Goal: Information Seeking & Learning: Learn about a topic

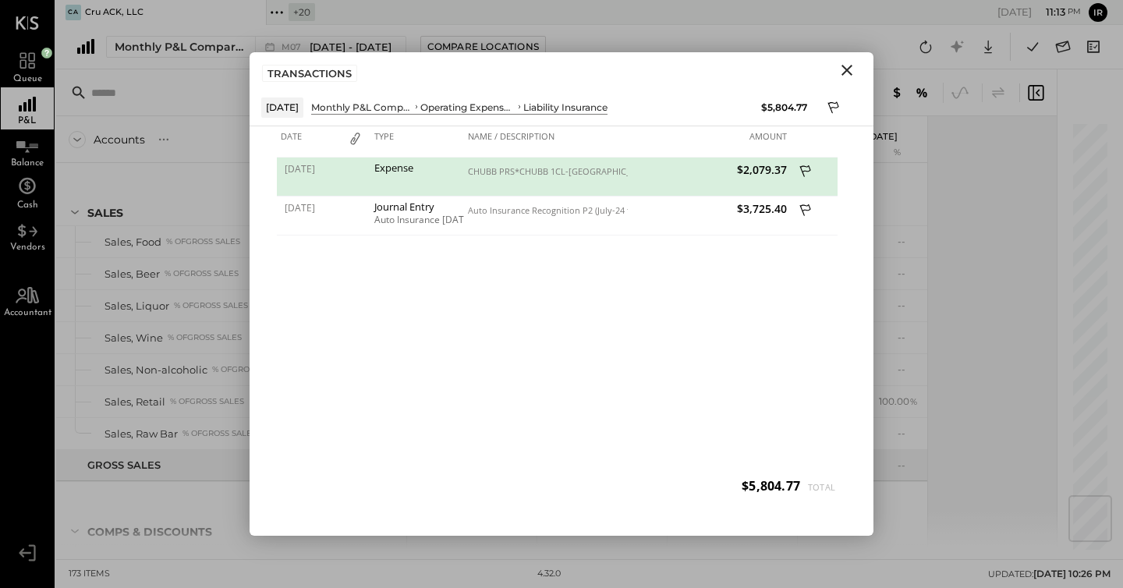
scroll to position [3134, 0]
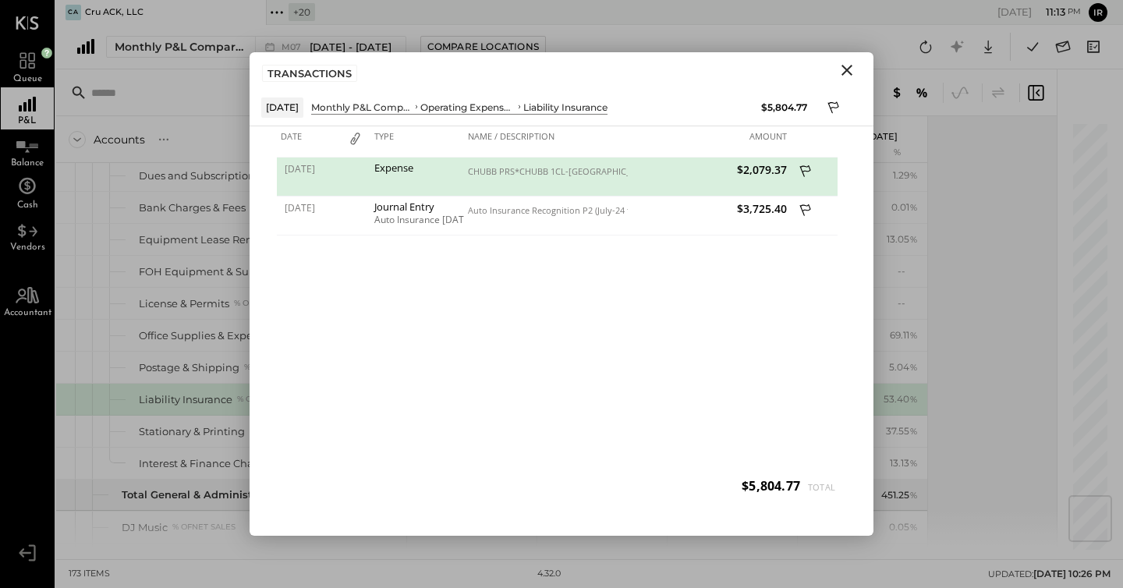
click at [851, 74] on icon "Close" at bounding box center [847, 70] width 11 height 11
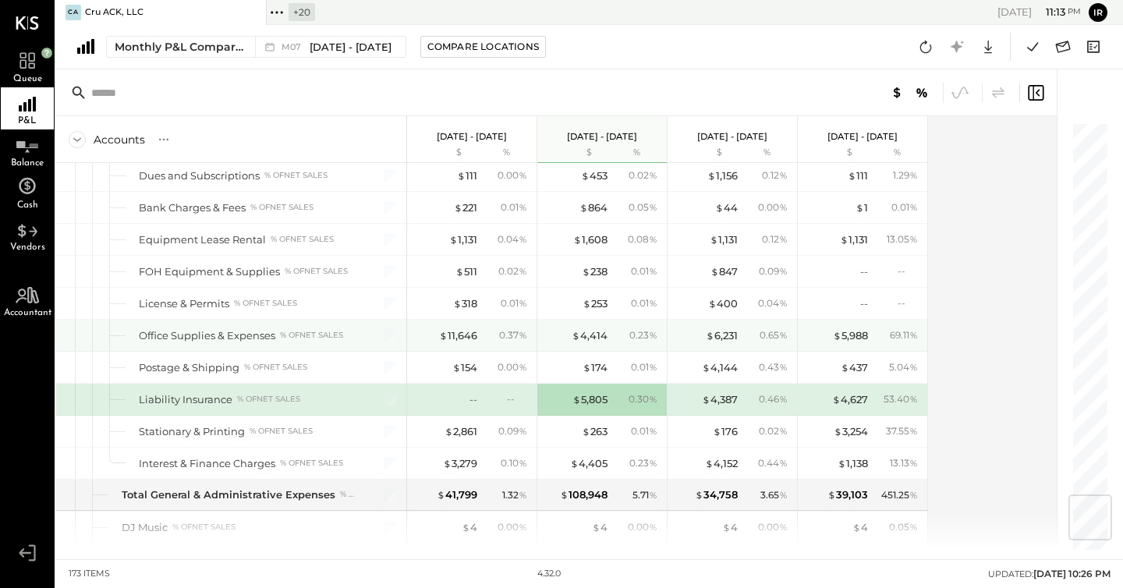
scroll to position [3124, 0]
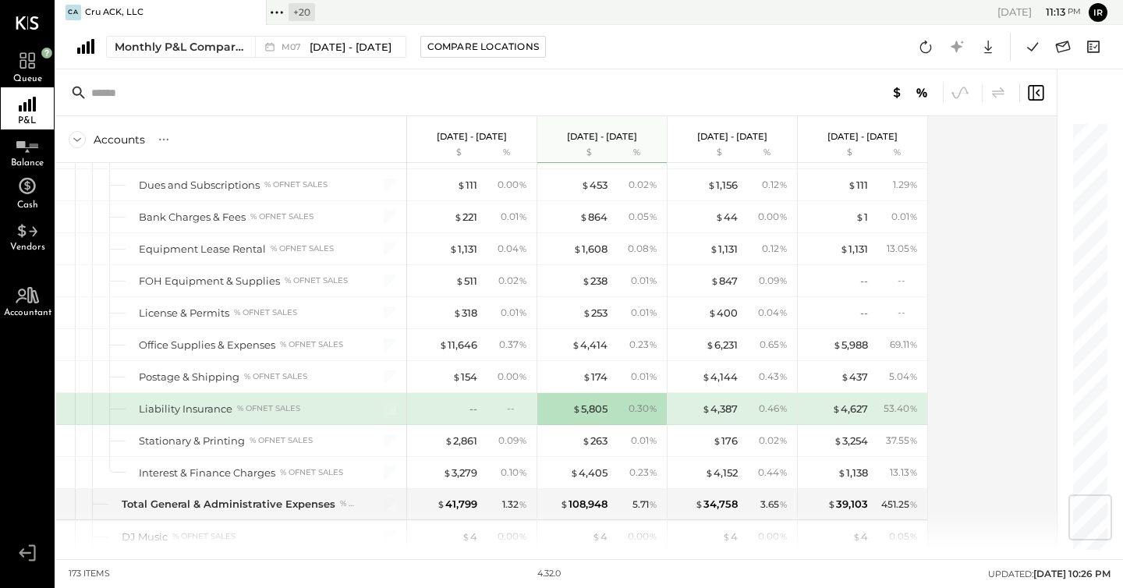
click at [926, 30] on div "Monthly P&L Comparison M07 Jul 1 - 31, 2025 Compare Locations Google Sheets Exc…" at bounding box center [589, 47] width 1067 height 44
click at [917, 62] on div "Monthly P&L Comparison M07 Jul 1 - 31, 2025 Compare Locations Google Sheets Exc…" at bounding box center [589, 47] width 1067 height 44
click at [923, 49] on icon at bounding box center [926, 47] width 20 height 20
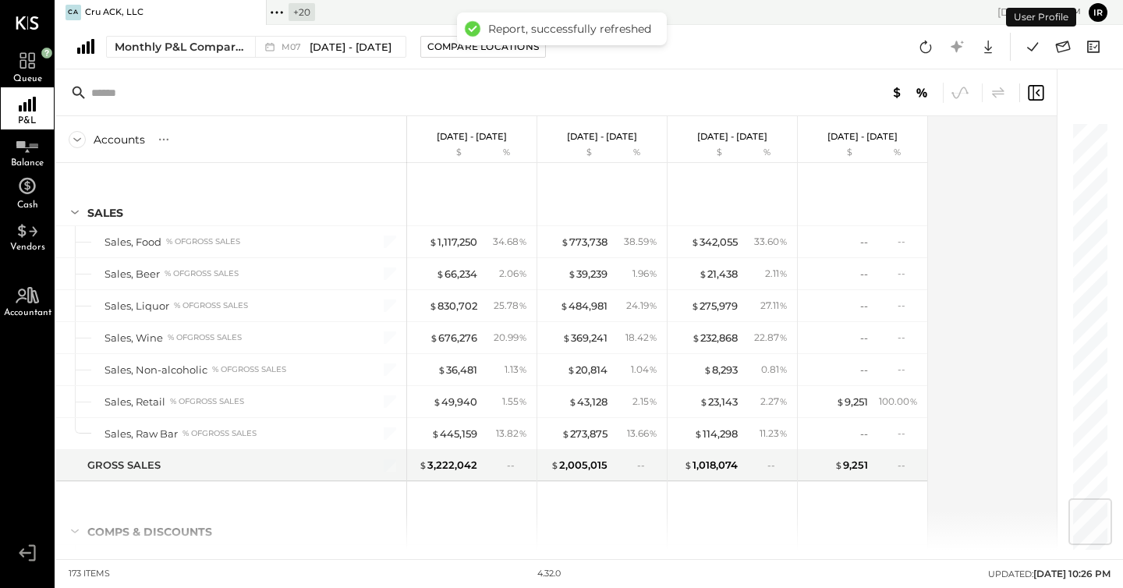
scroll to position [3161, 0]
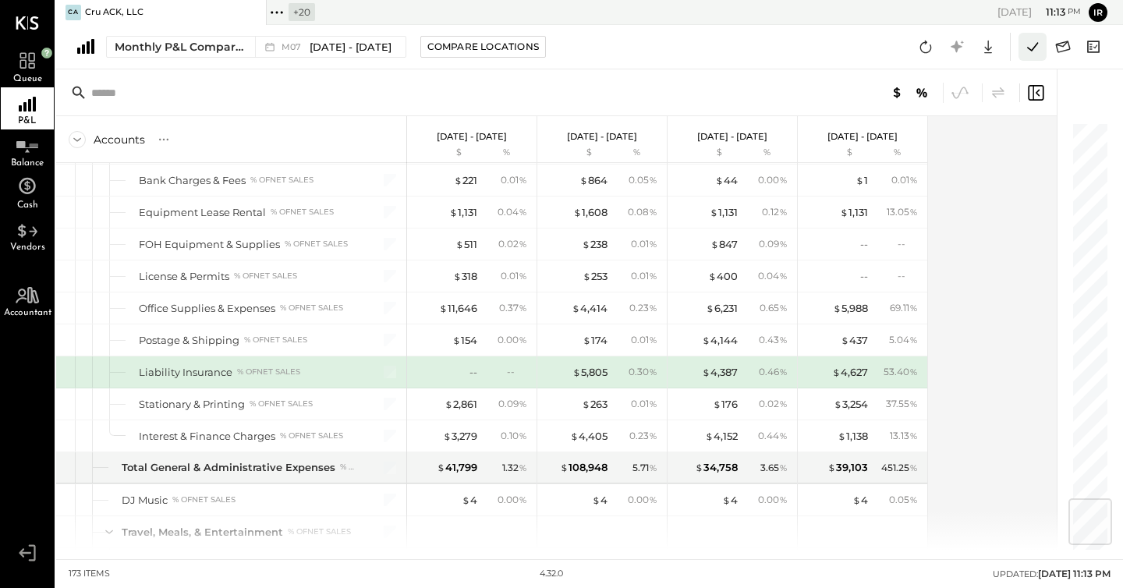
click at [1030, 41] on icon at bounding box center [1033, 47] width 20 height 20
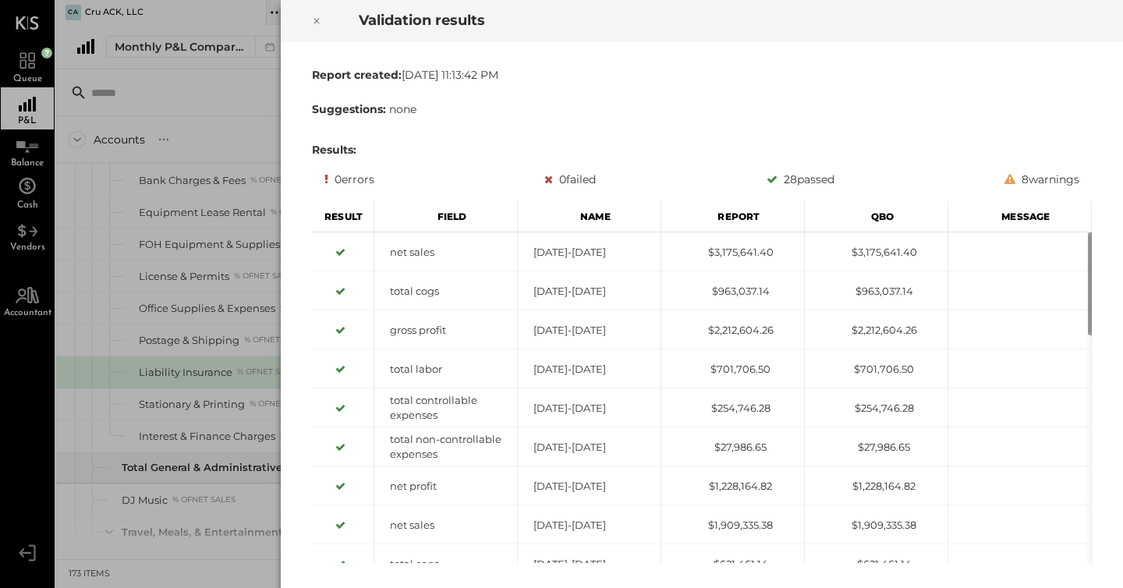
click at [320, 21] on icon at bounding box center [316, 21] width 9 height 19
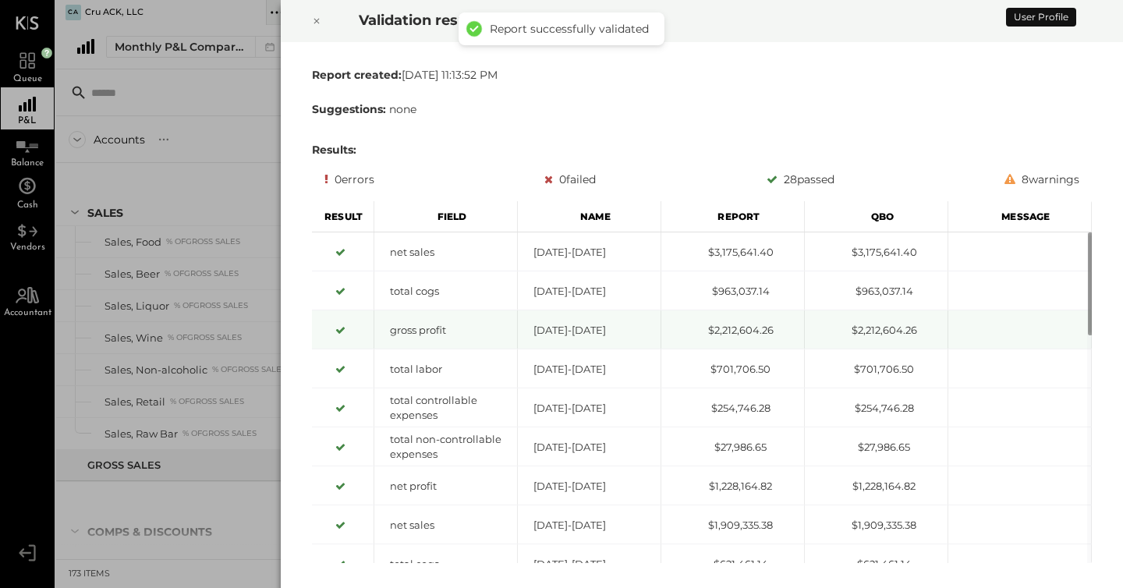
scroll to position [3161, 0]
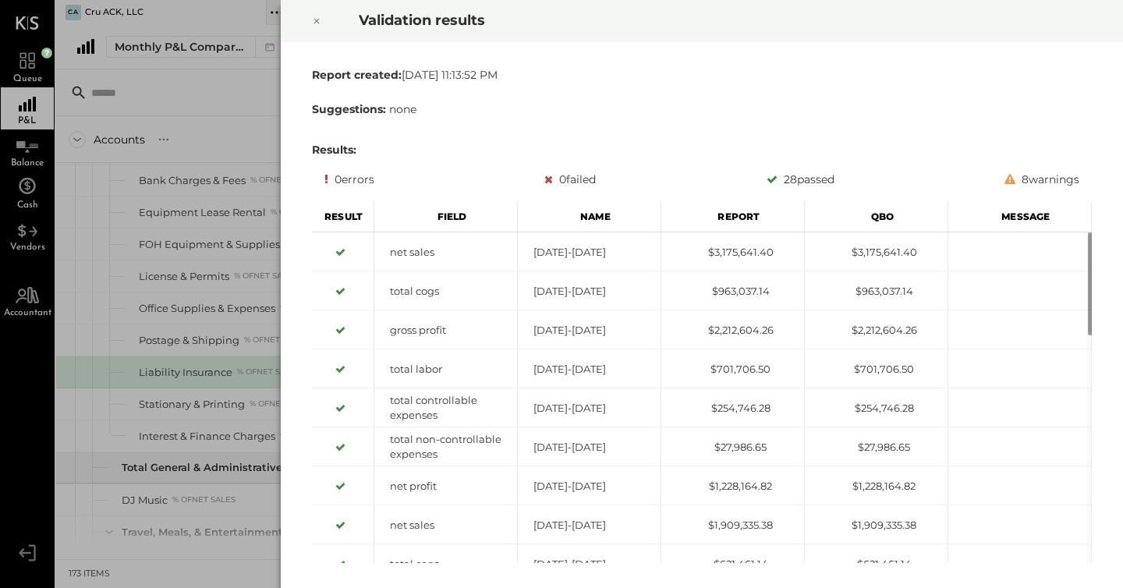
click at [317, 15] on icon at bounding box center [316, 21] width 9 height 19
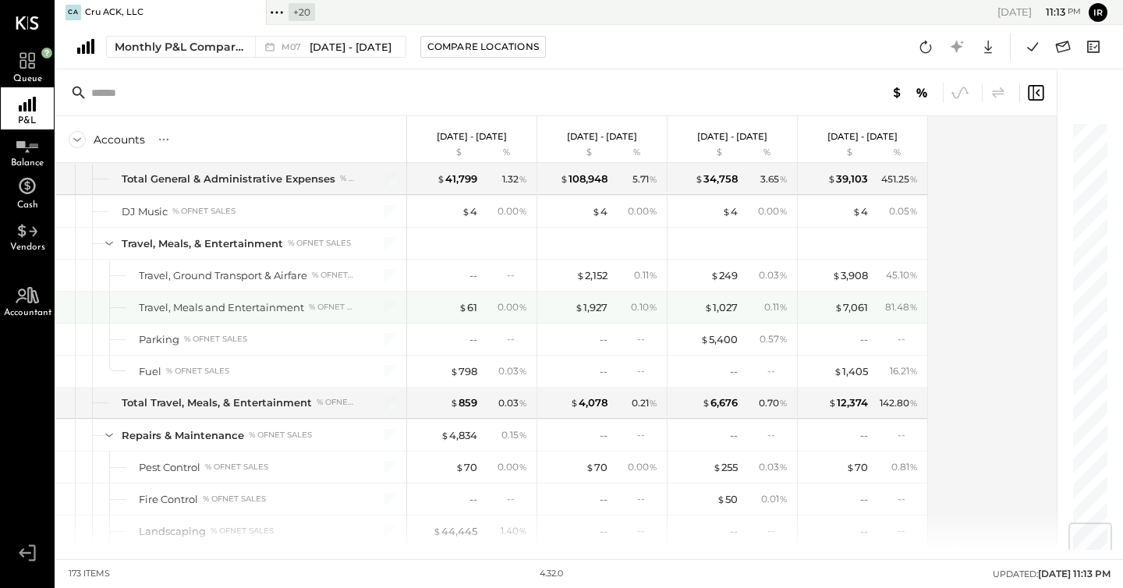
scroll to position [3643, 0]
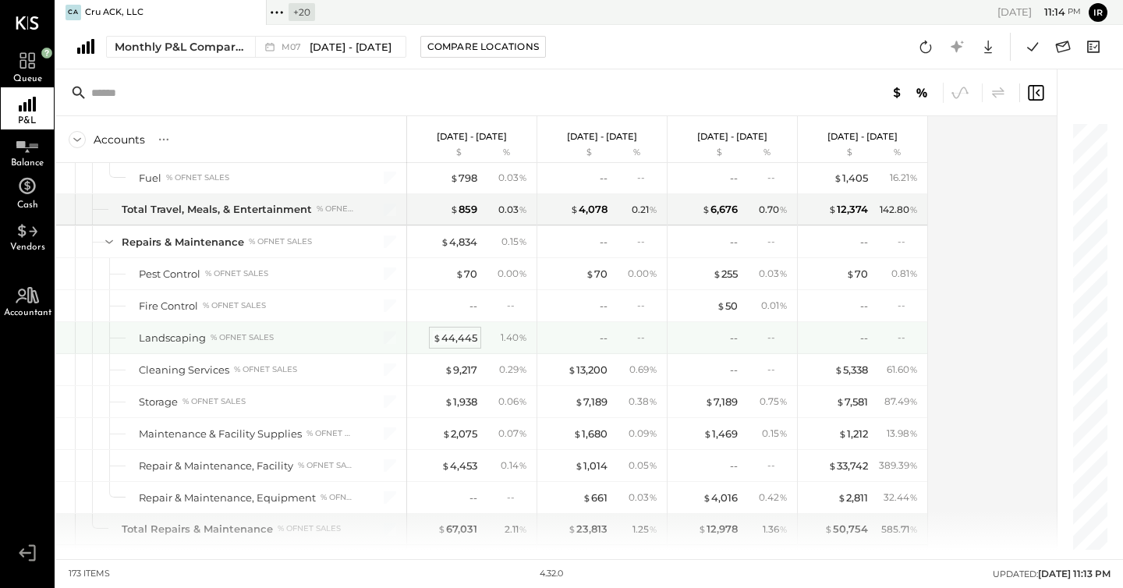
click at [461, 333] on div "$ 44,445" at bounding box center [455, 338] width 44 height 15
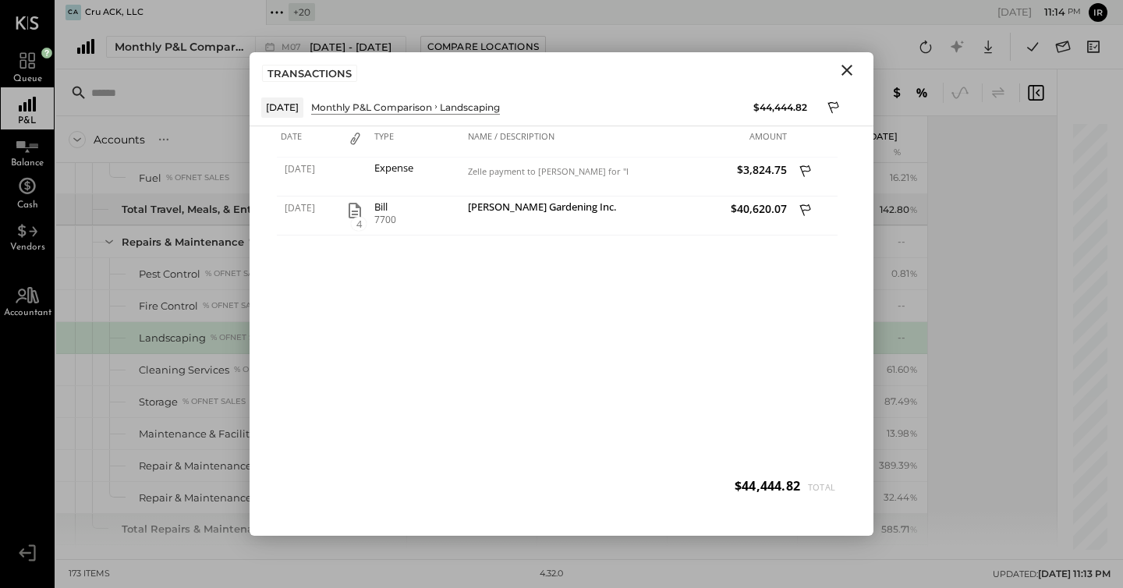
click at [843, 74] on icon "Close" at bounding box center [847, 70] width 11 height 11
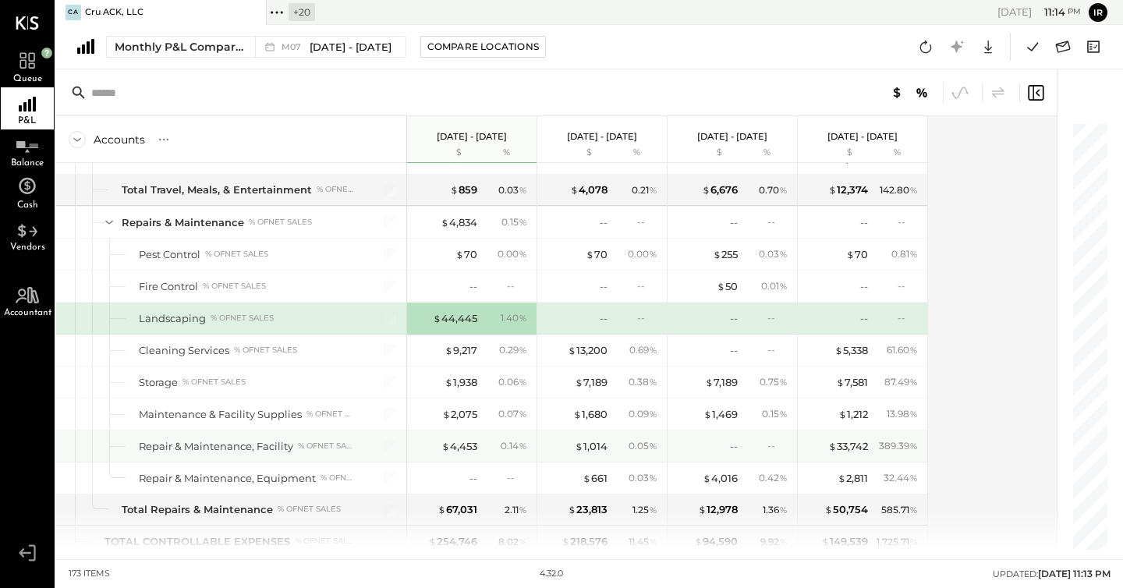
scroll to position [3471, 0]
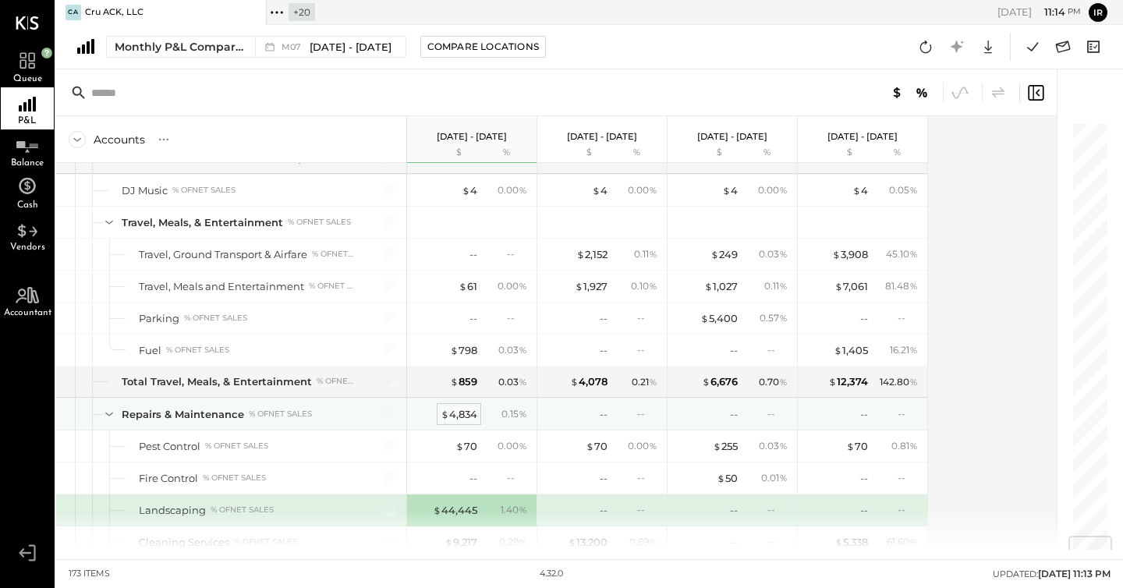
click at [466, 409] on div "$ 4,834" at bounding box center [459, 414] width 37 height 15
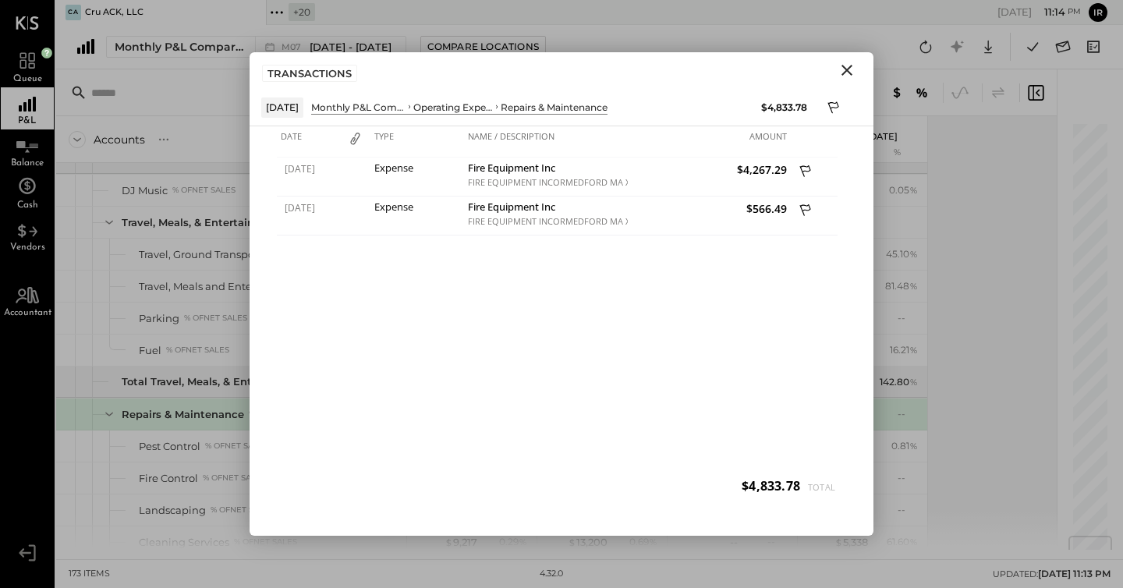
click at [849, 74] on icon "Close" at bounding box center [847, 70] width 19 height 19
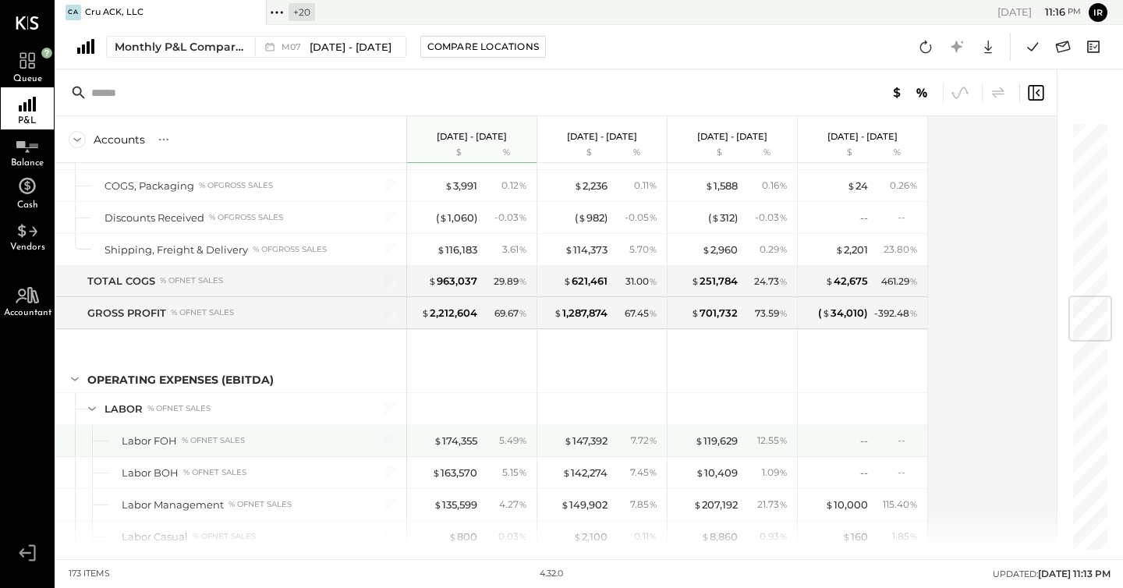
scroll to position [1349, 0]
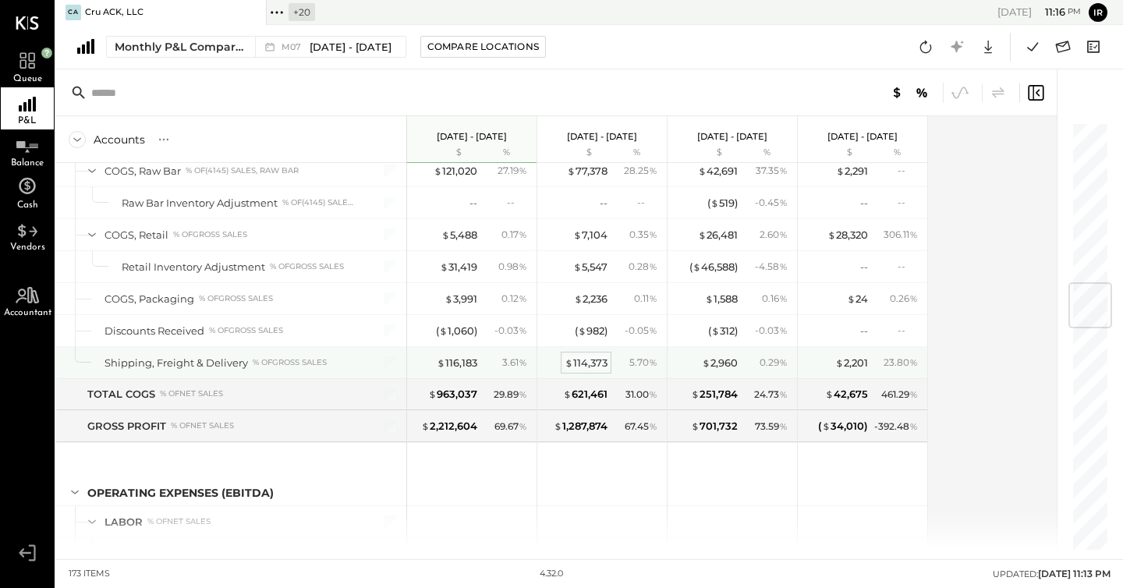
click at [593, 363] on div "$ 114,373" at bounding box center [586, 363] width 43 height 15
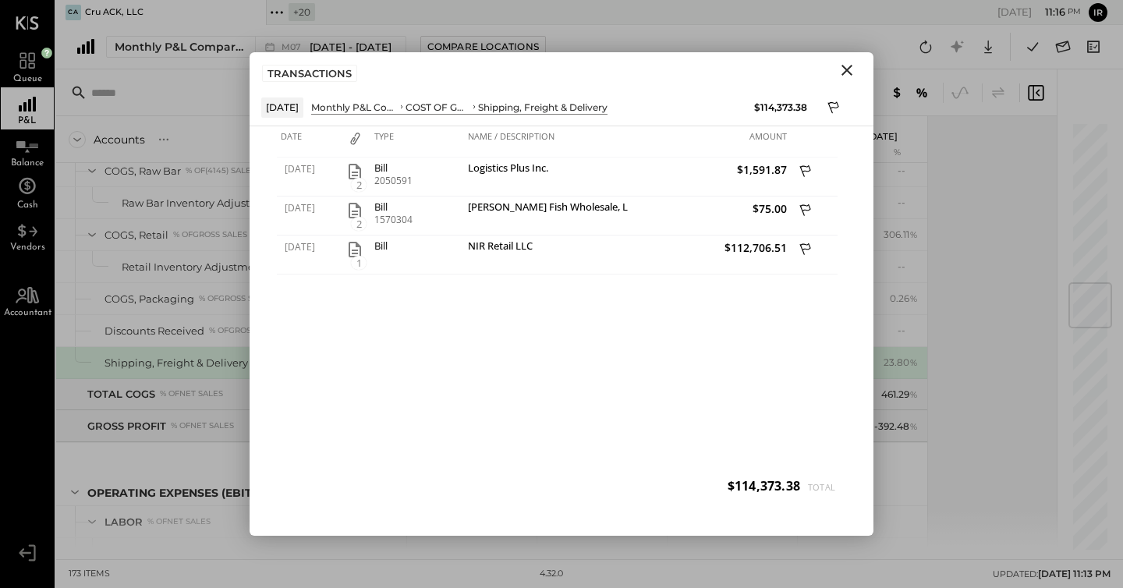
click at [849, 72] on icon "Close" at bounding box center [847, 70] width 11 height 11
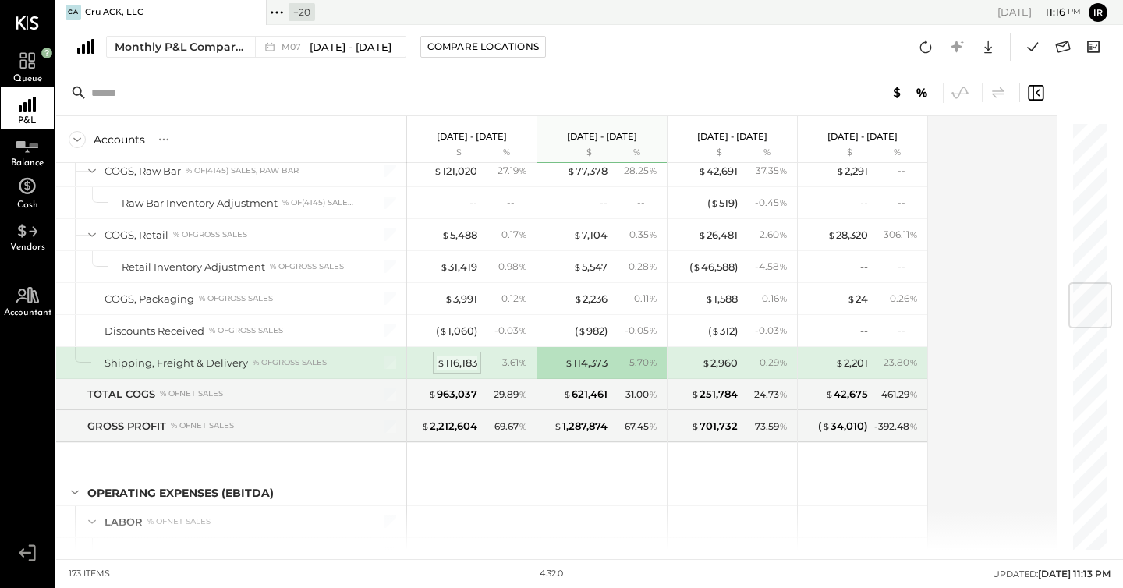
click at [469, 363] on div "$ 116,183" at bounding box center [457, 363] width 41 height 15
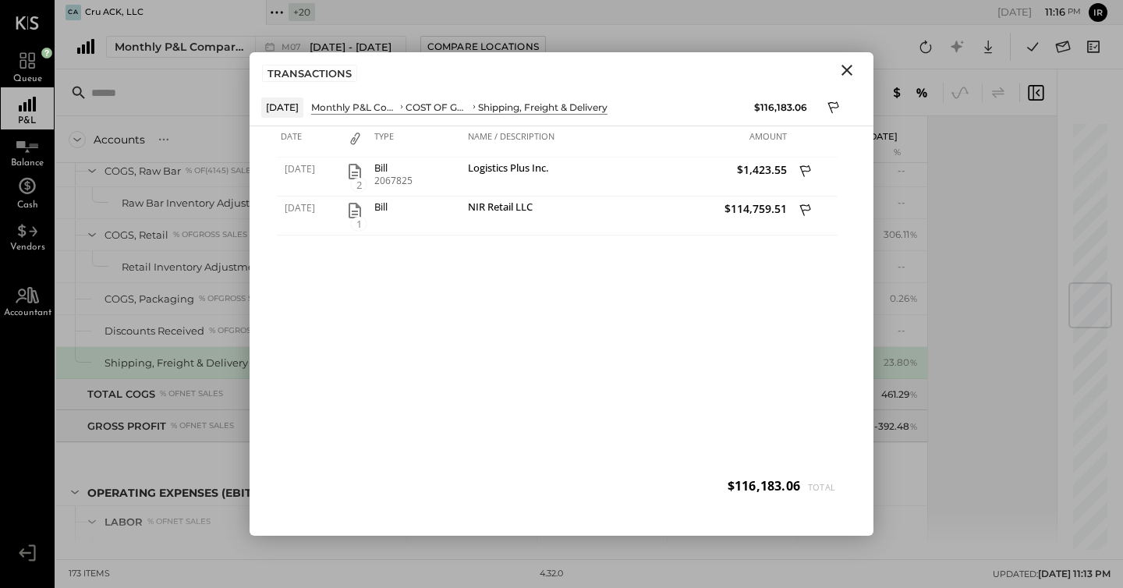
click at [849, 71] on icon "Close" at bounding box center [847, 70] width 19 height 19
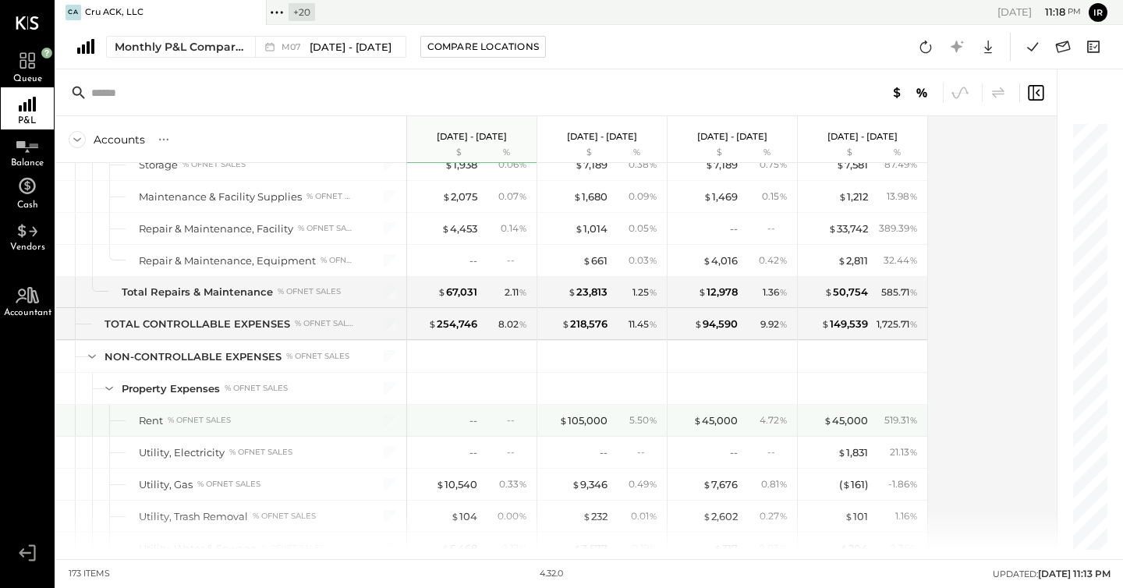
scroll to position [4010, 0]
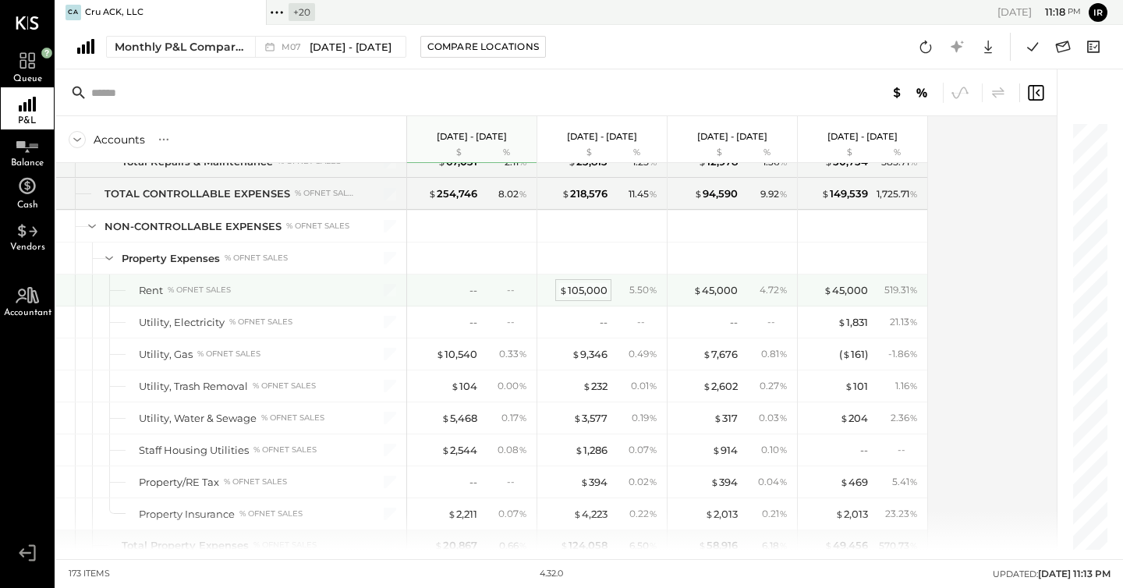
click at [590, 287] on div "$ 105,000" at bounding box center [583, 290] width 48 height 15
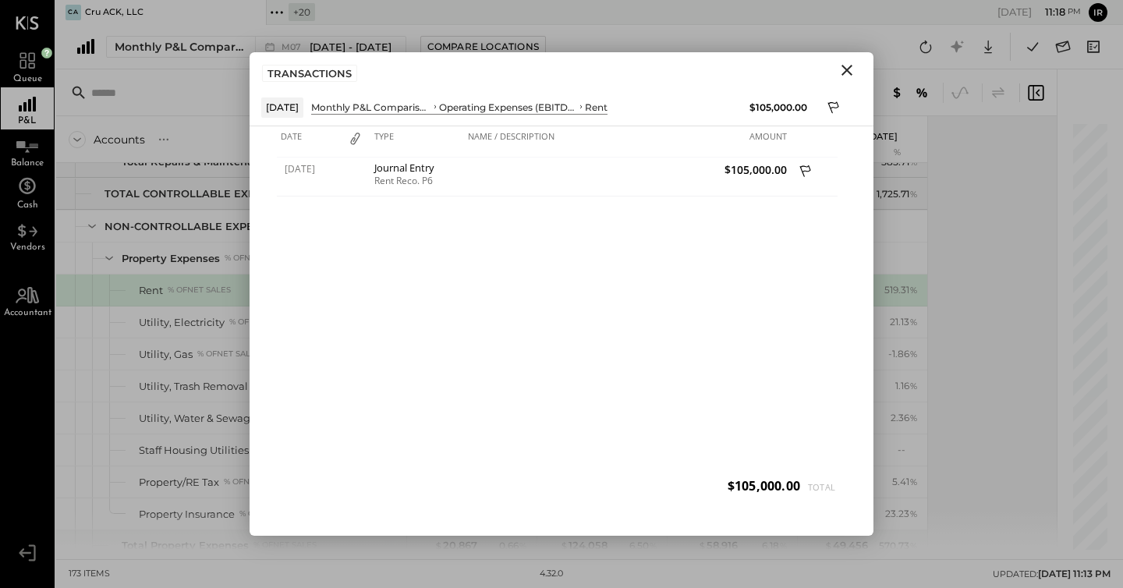
click at [849, 73] on icon "Close" at bounding box center [847, 70] width 11 height 11
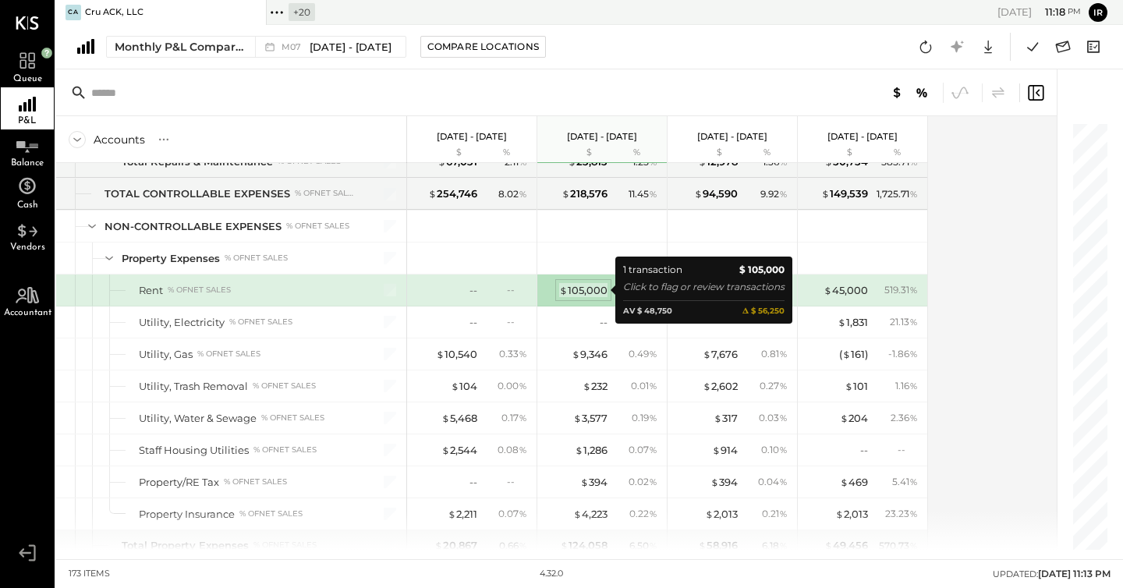
click at [590, 289] on div "$ 105,000" at bounding box center [583, 290] width 48 height 15
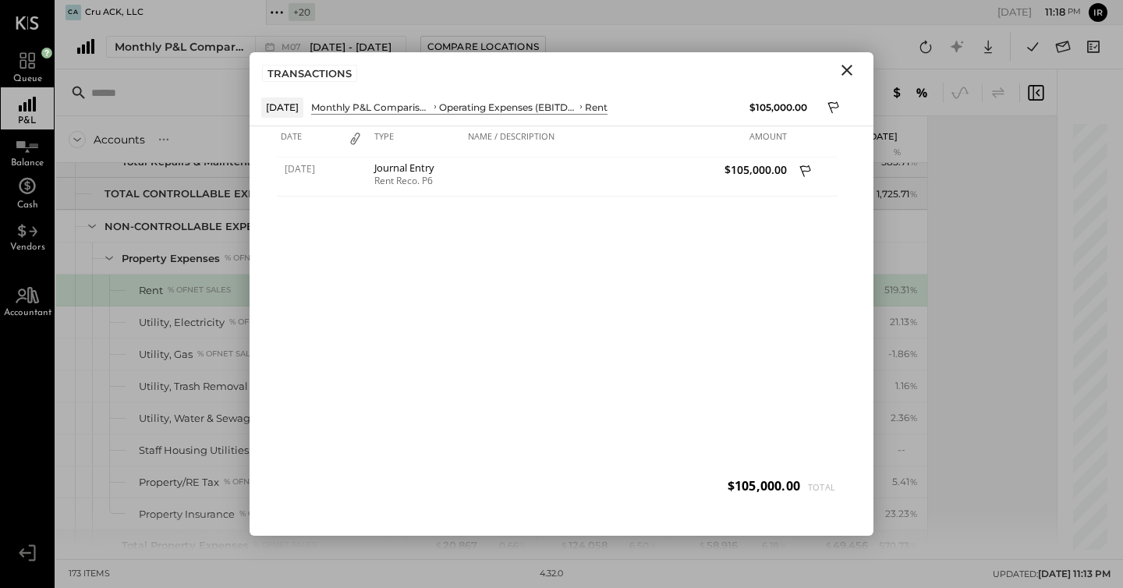
click at [849, 68] on icon "Close" at bounding box center [847, 70] width 11 height 11
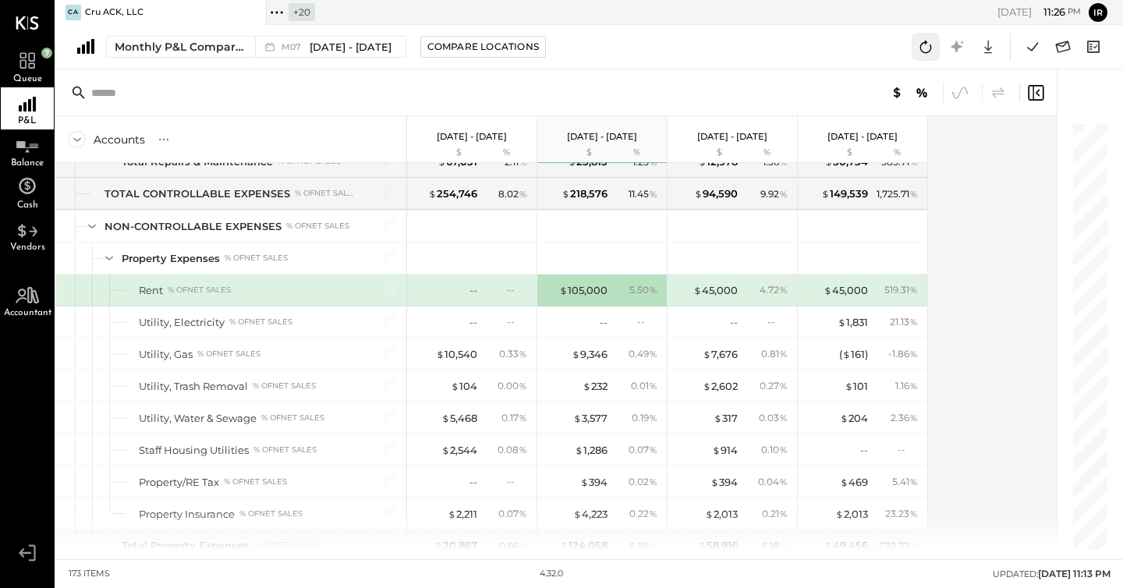
click at [920, 48] on icon at bounding box center [926, 47] width 12 height 12
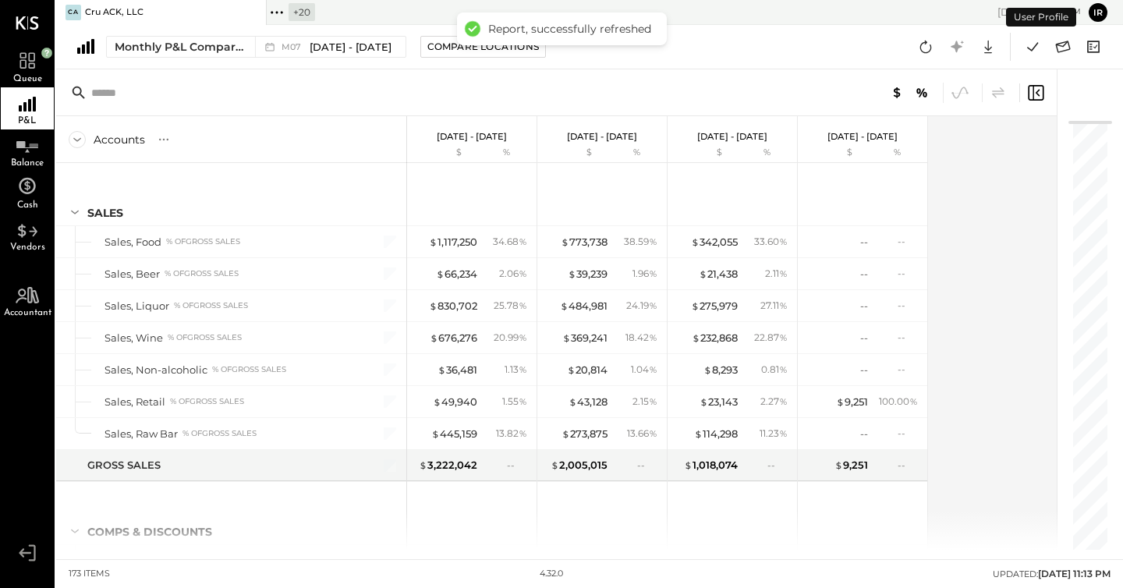
scroll to position [3929, 0]
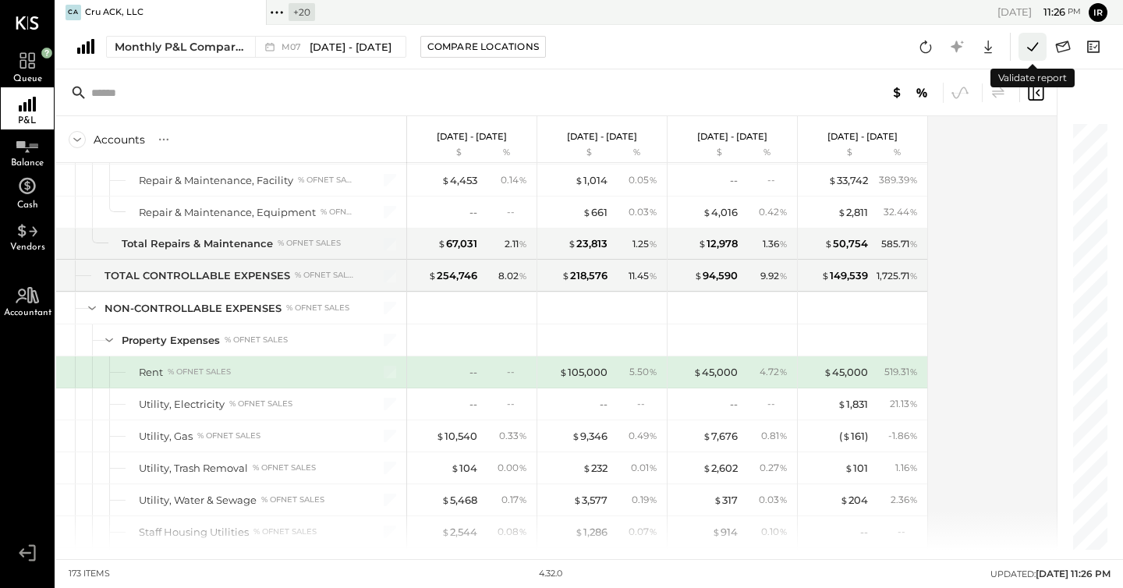
click at [1032, 50] on icon at bounding box center [1032, 46] width 11 height 9
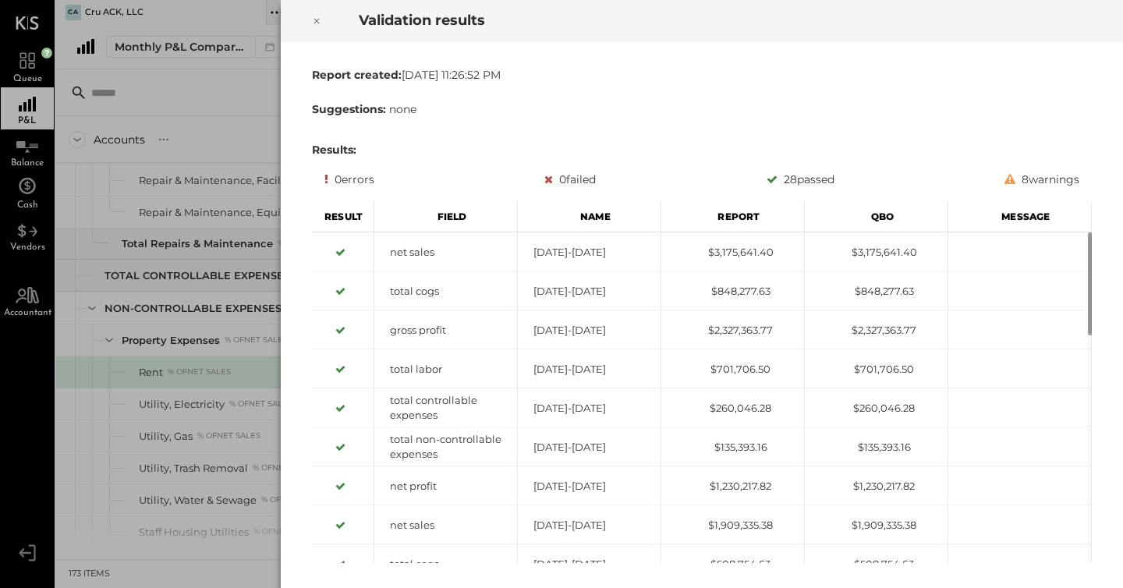
click at [312, 20] on icon at bounding box center [316, 21] width 9 height 19
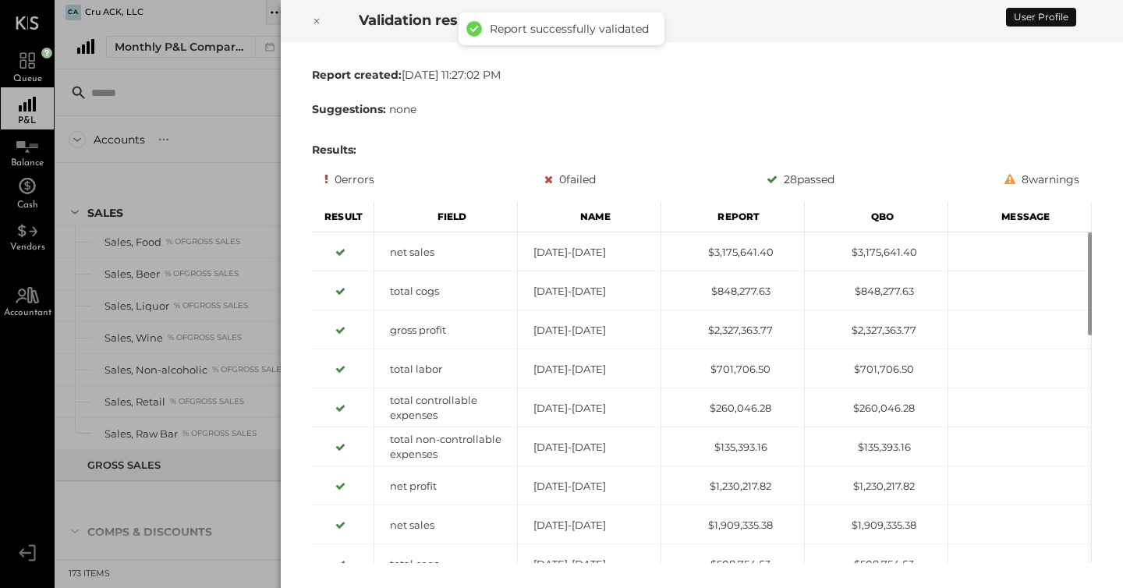
scroll to position [3929, 0]
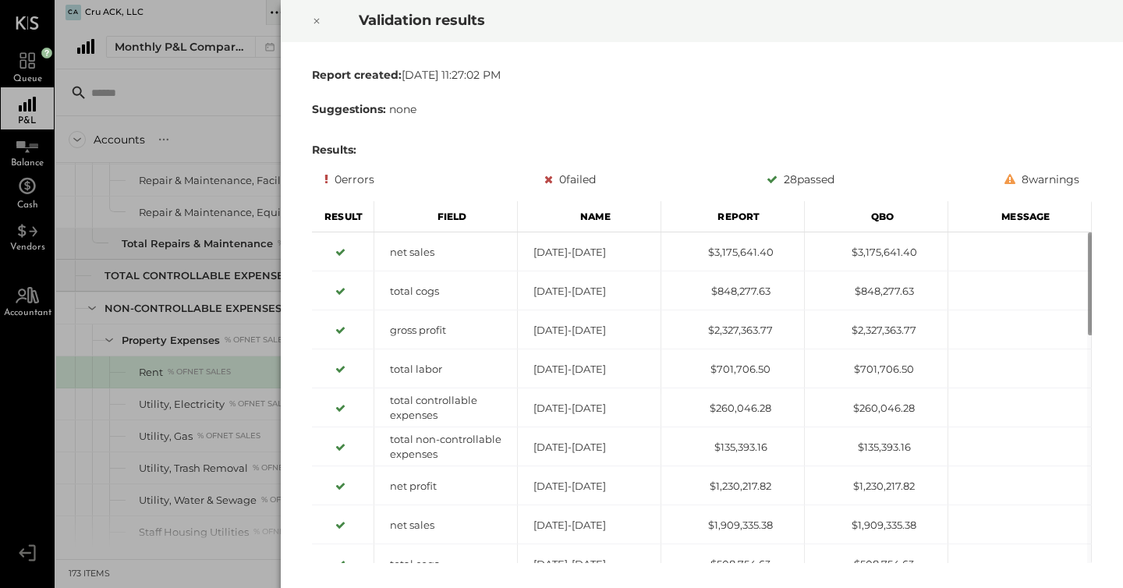
click at [319, 17] on icon at bounding box center [316, 21] width 9 height 19
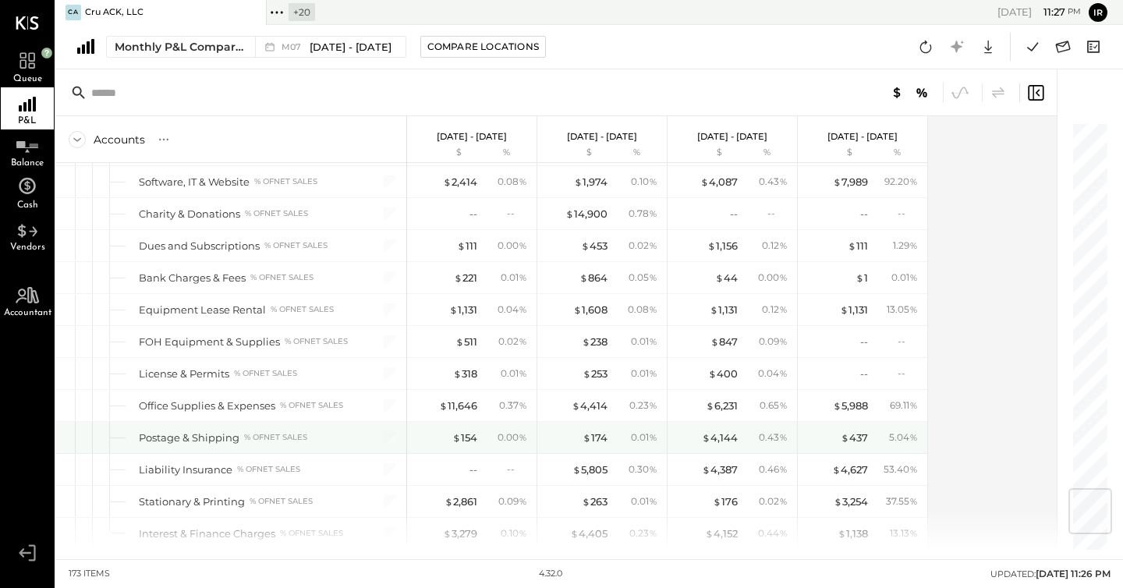
scroll to position [3074, 0]
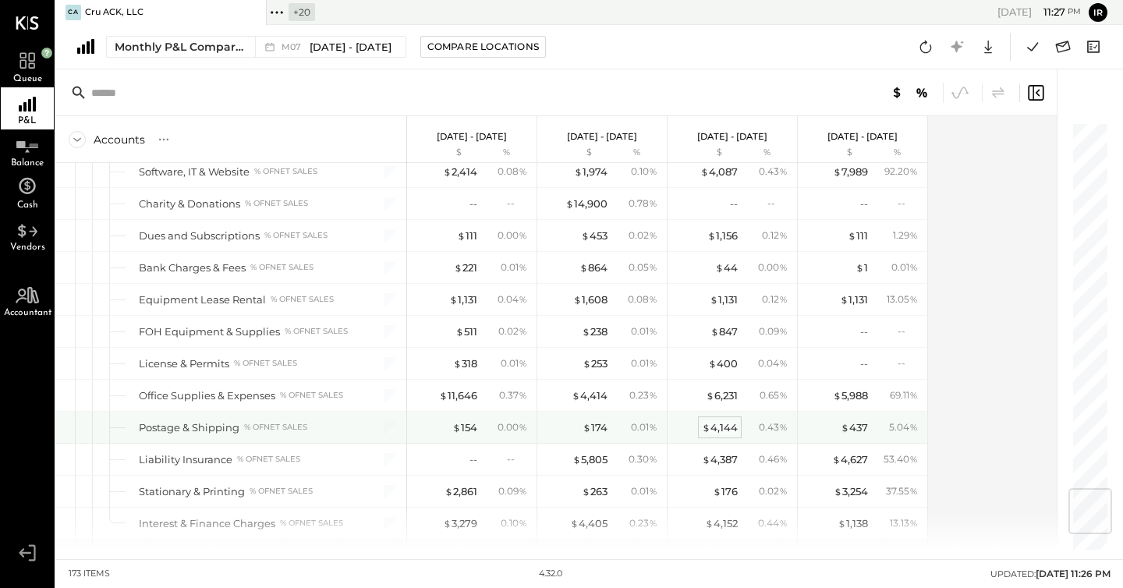
click at [711, 422] on div "$ 4,144" at bounding box center [720, 427] width 36 height 15
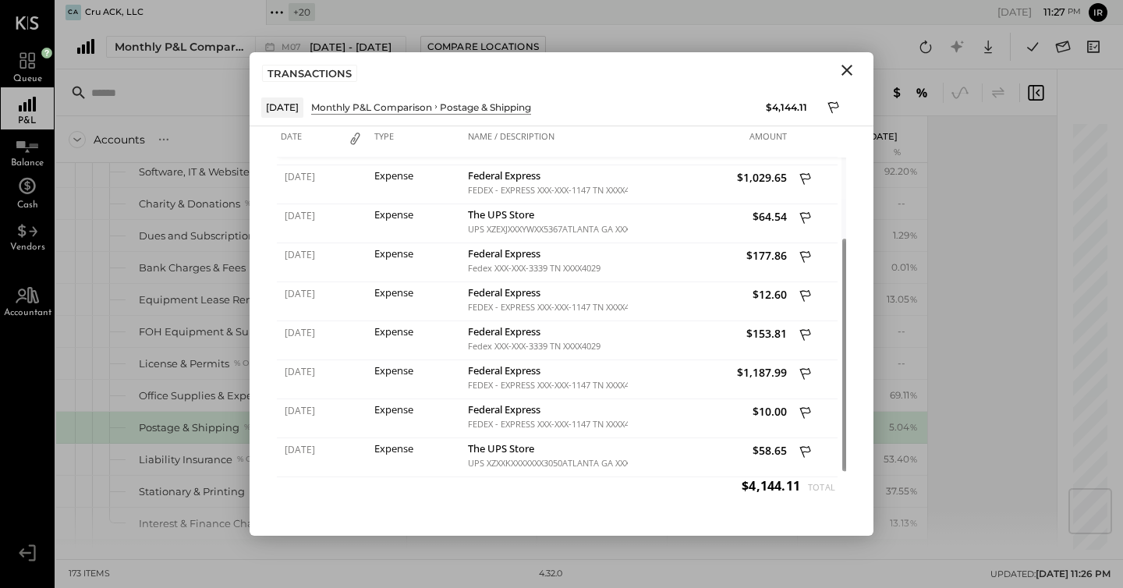
click at [850, 66] on icon "Close" at bounding box center [847, 70] width 11 height 11
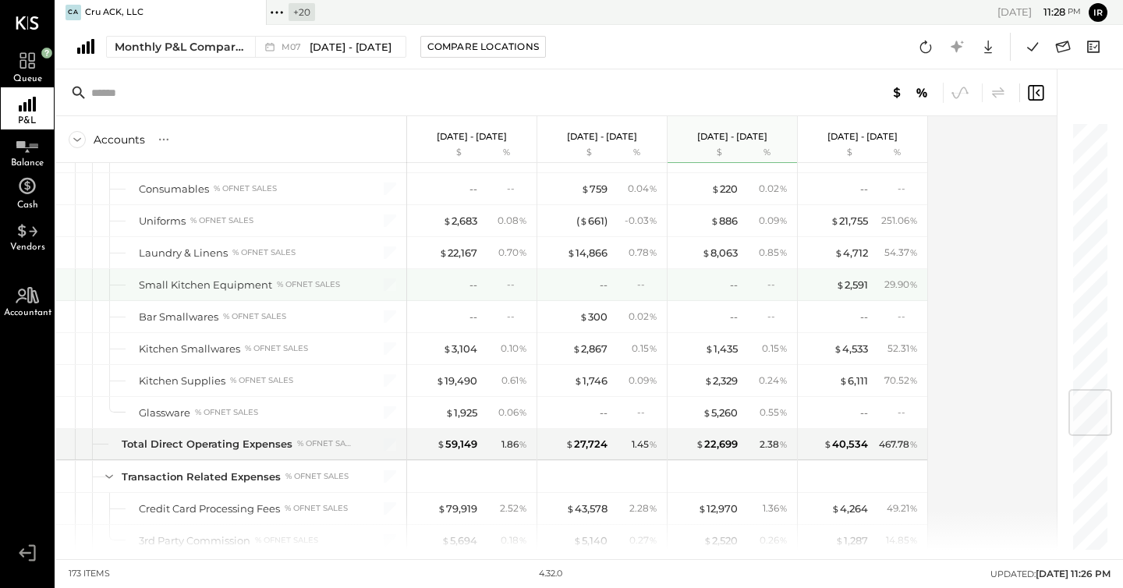
scroll to position [2227, 0]
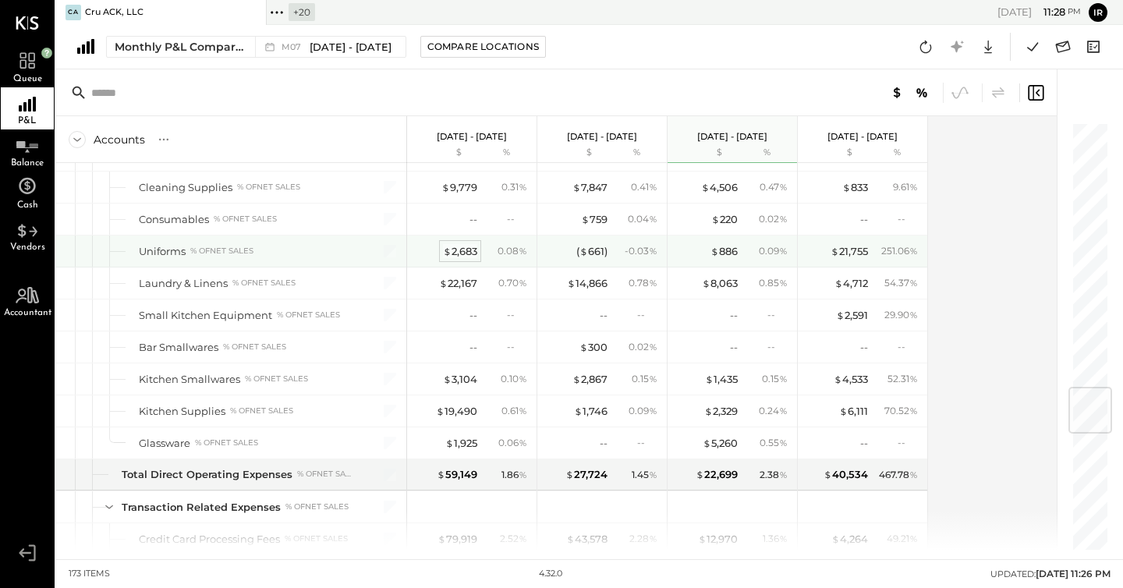
click at [463, 252] on div "$ 2,683" at bounding box center [460, 251] width 34 height 15
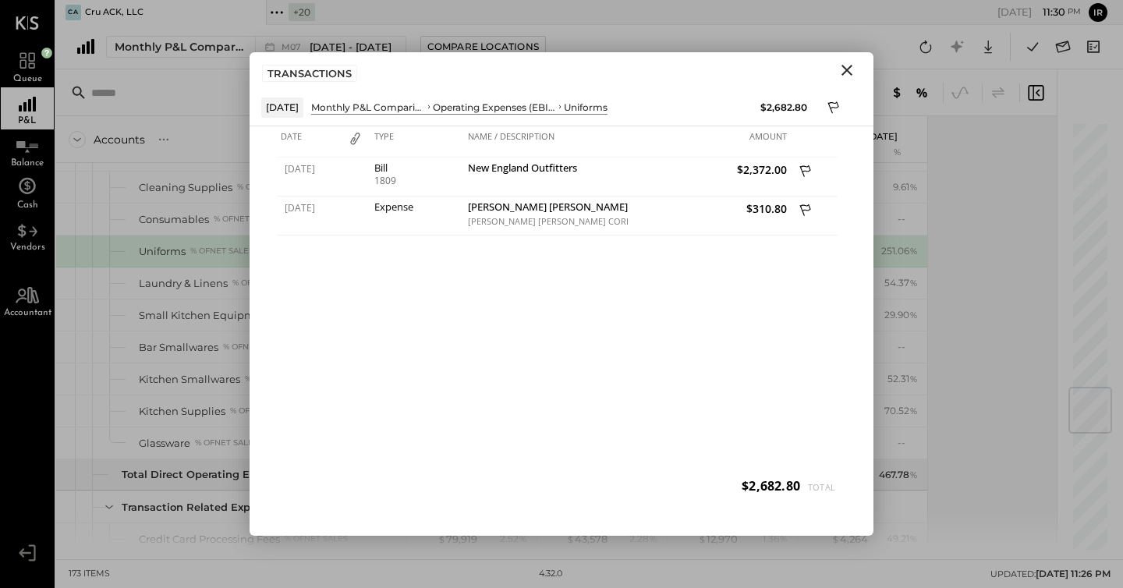
click at [845, 69] on icon "Close" at bounding box center [847, 70] width 11 height 11
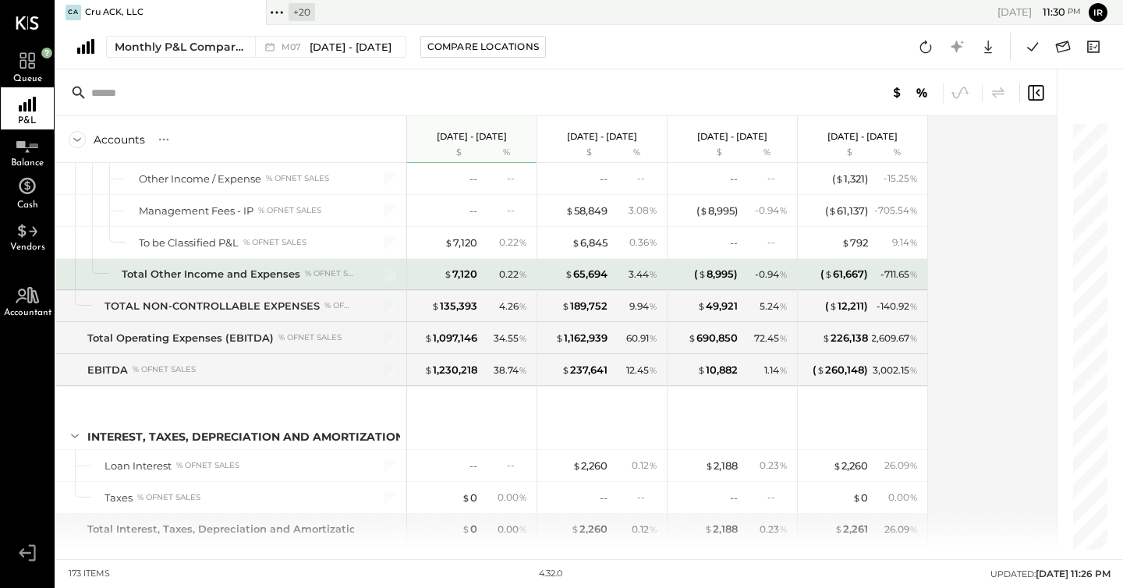
scroll to position [4345, 0]
